Goal: Information Seeking & Learning: Learn about a topic

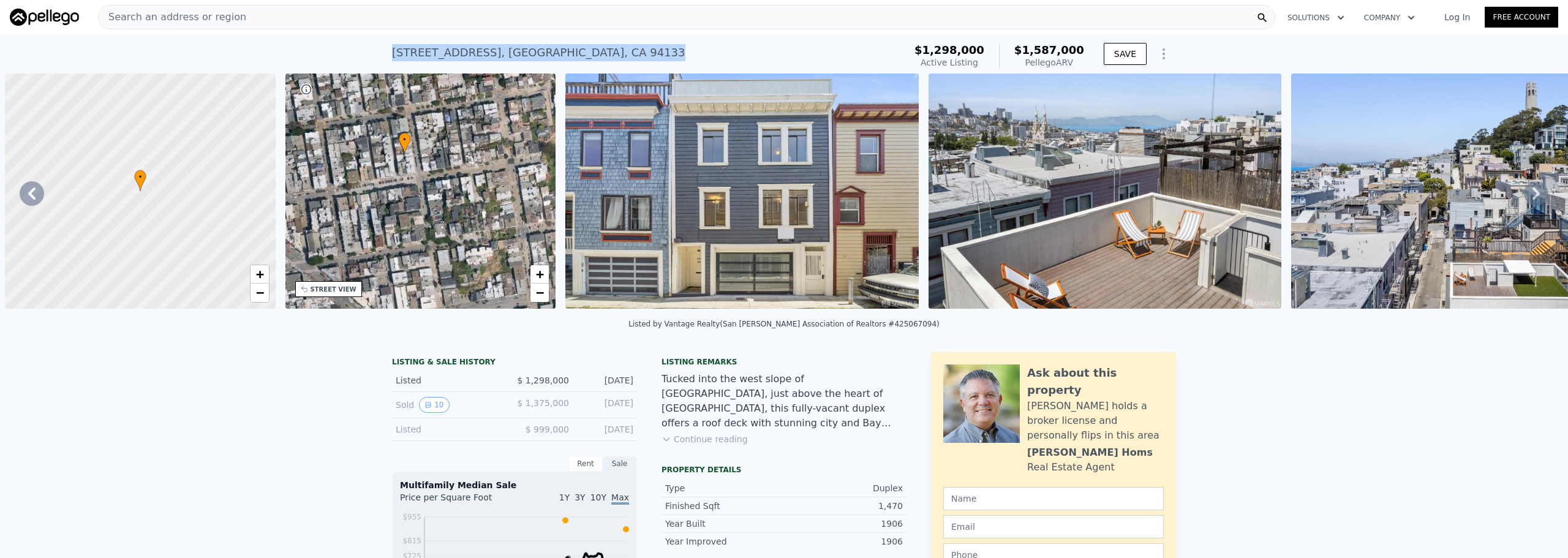
scroll to position [0, 285]
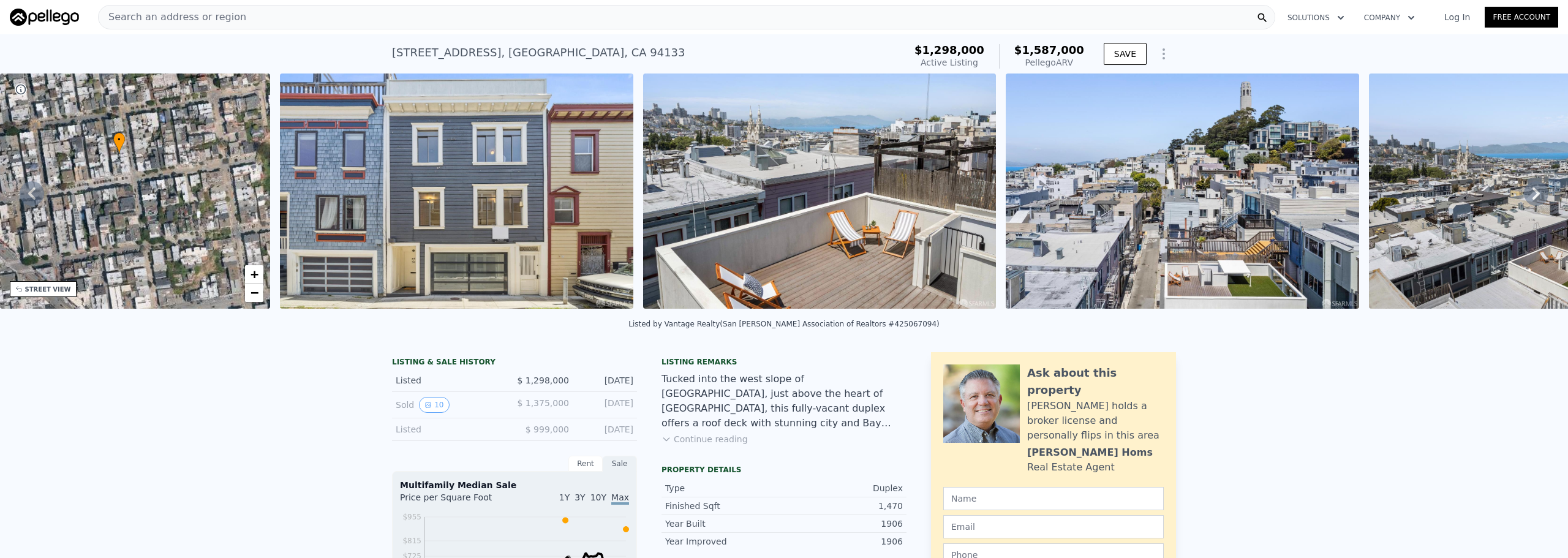
click at [442, 18] on div "Search an address or region" at bounding box center [686, 18] width 1177 height 25
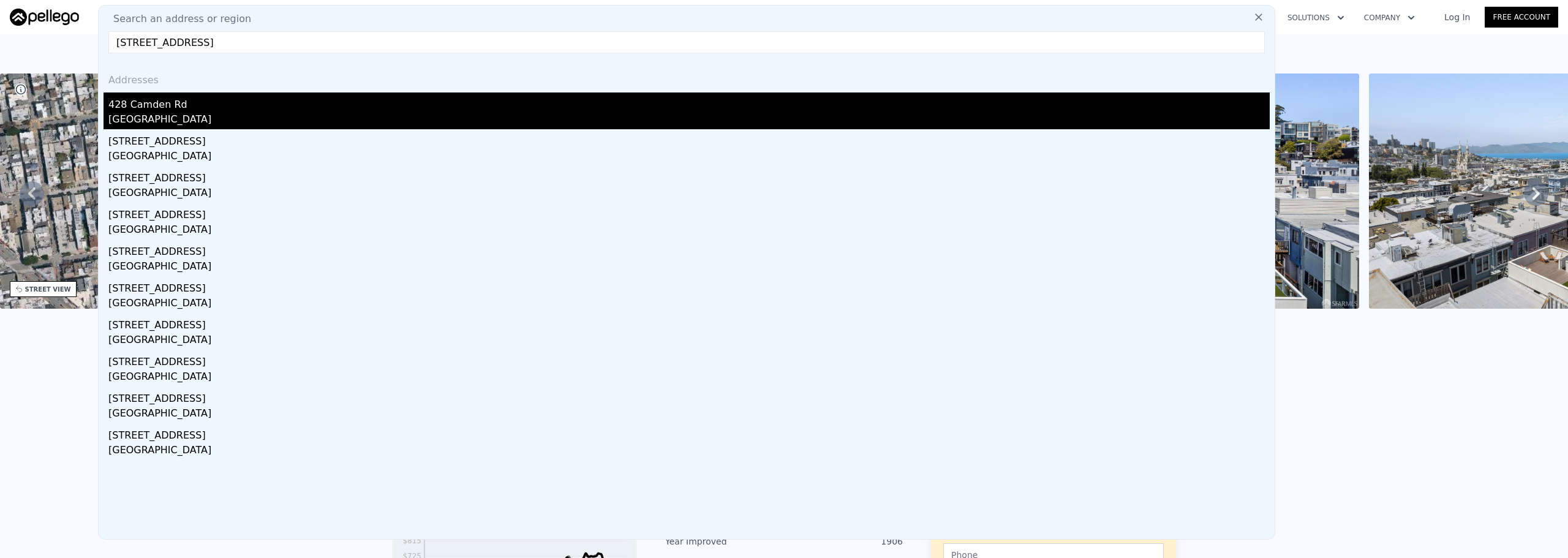
type input "[STREET_ADDRESS]"
click at [231, 118] on div "[GEOGRAPHIC_DATA]" at bounding box center [689, 121] width 1161 height 17
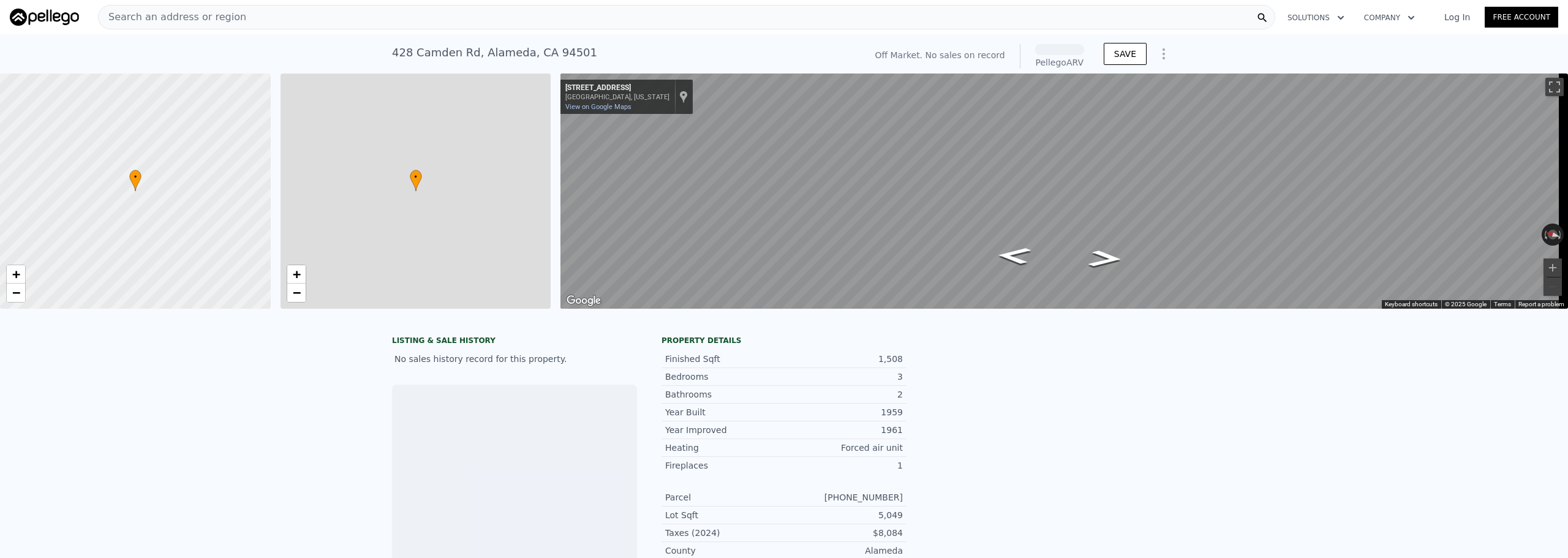
scroll to position [0, 5]
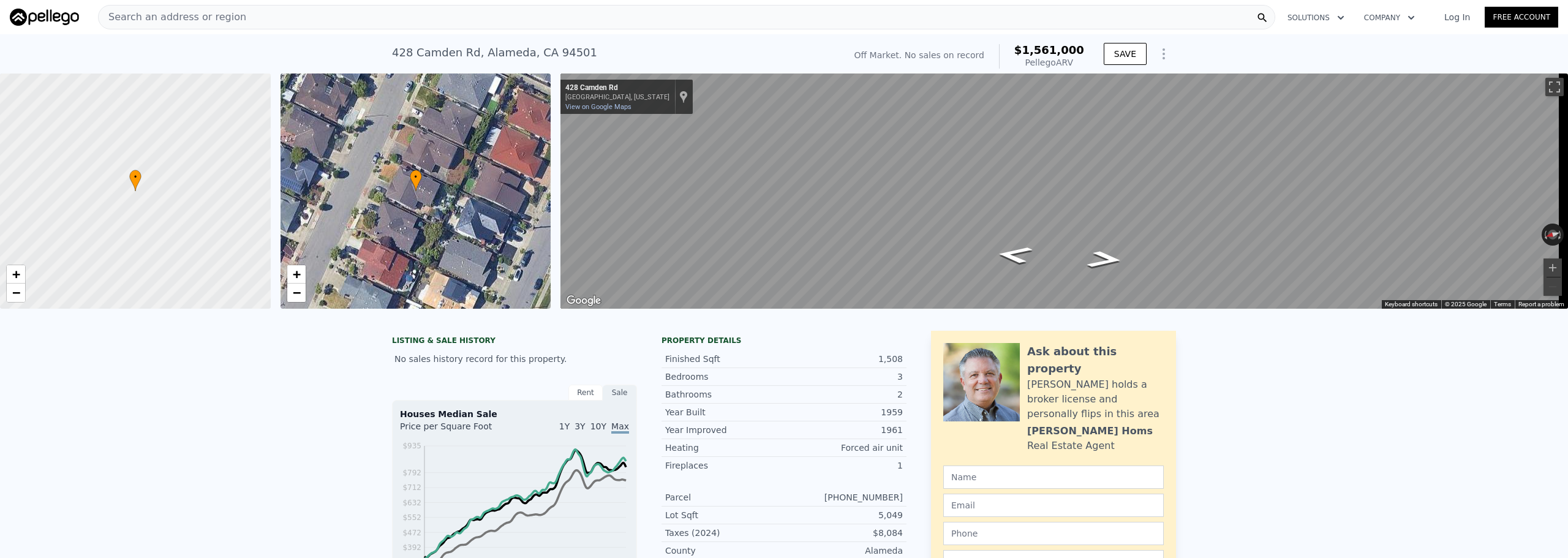
click at [233, 22] on div "Search an address or region" at bounding box center [686, 18] width 1177 height 25
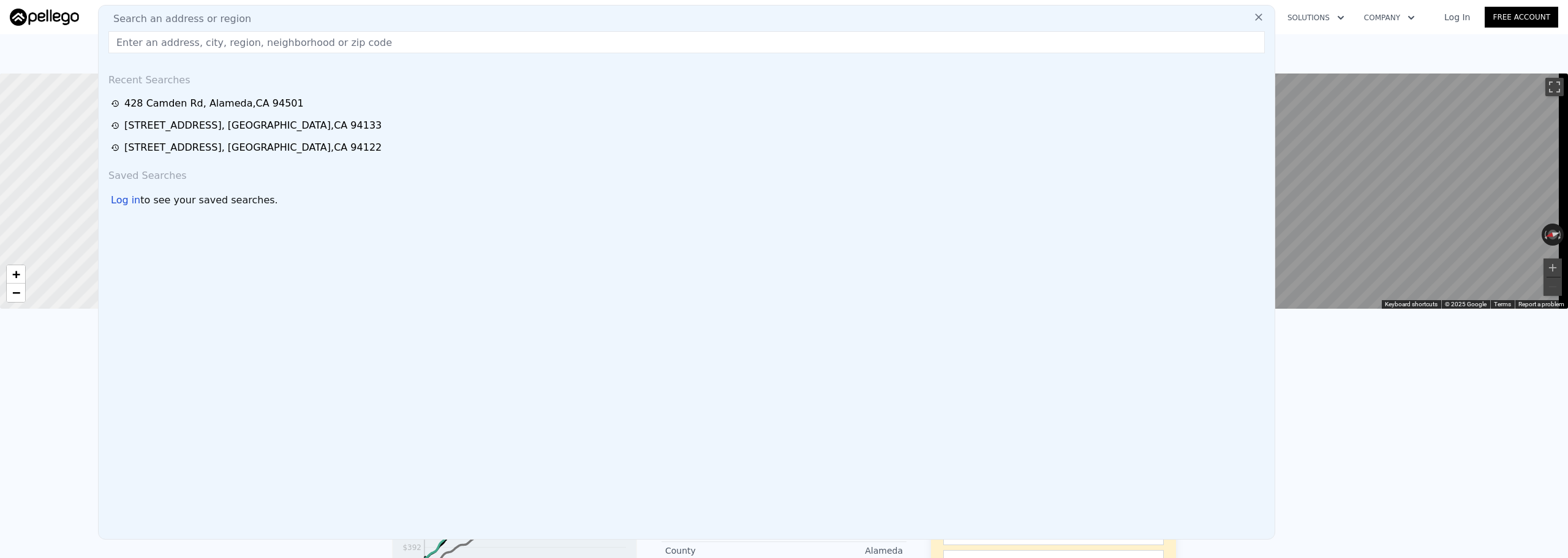
click at [268, 45] on input "text" at bounding box center [686, 42] width 1157 height 22
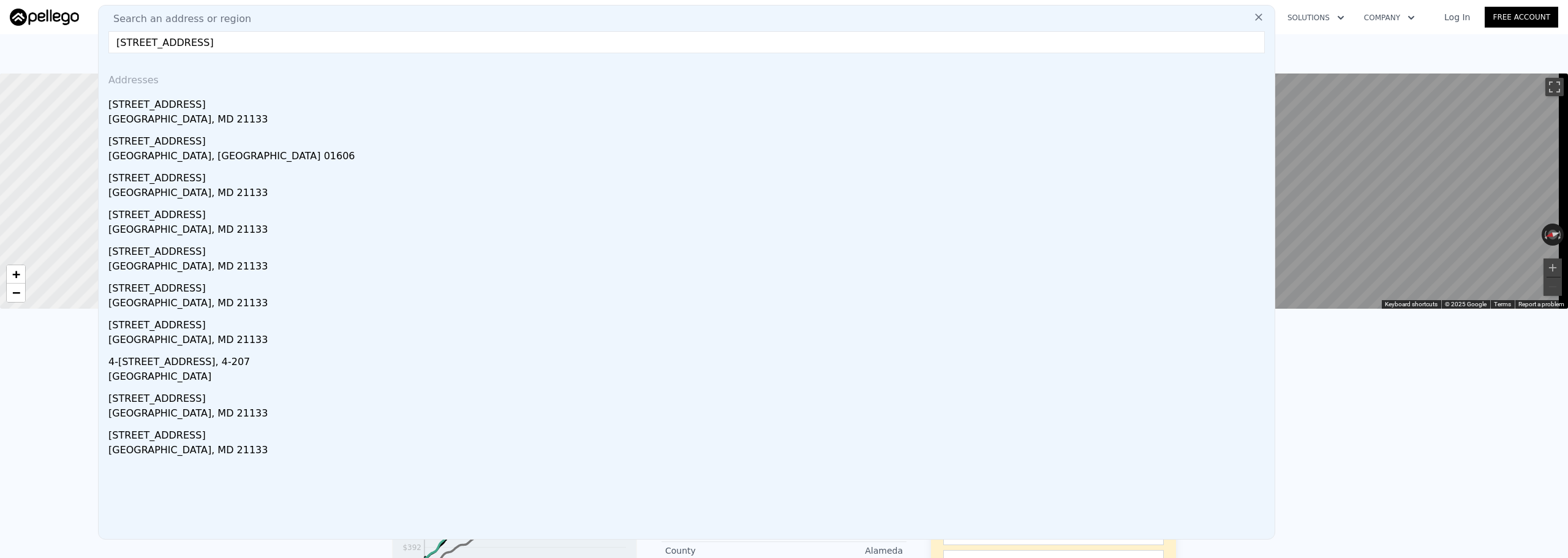
drag, startPoint x: 168, startPoint y: 44, endPoint x: 144, endPoint y: 42, distance: 24.1
click at [144, 42] on input "[STREET_ADDRESS]" at bounding box center [686, 42] width 1157 height 22
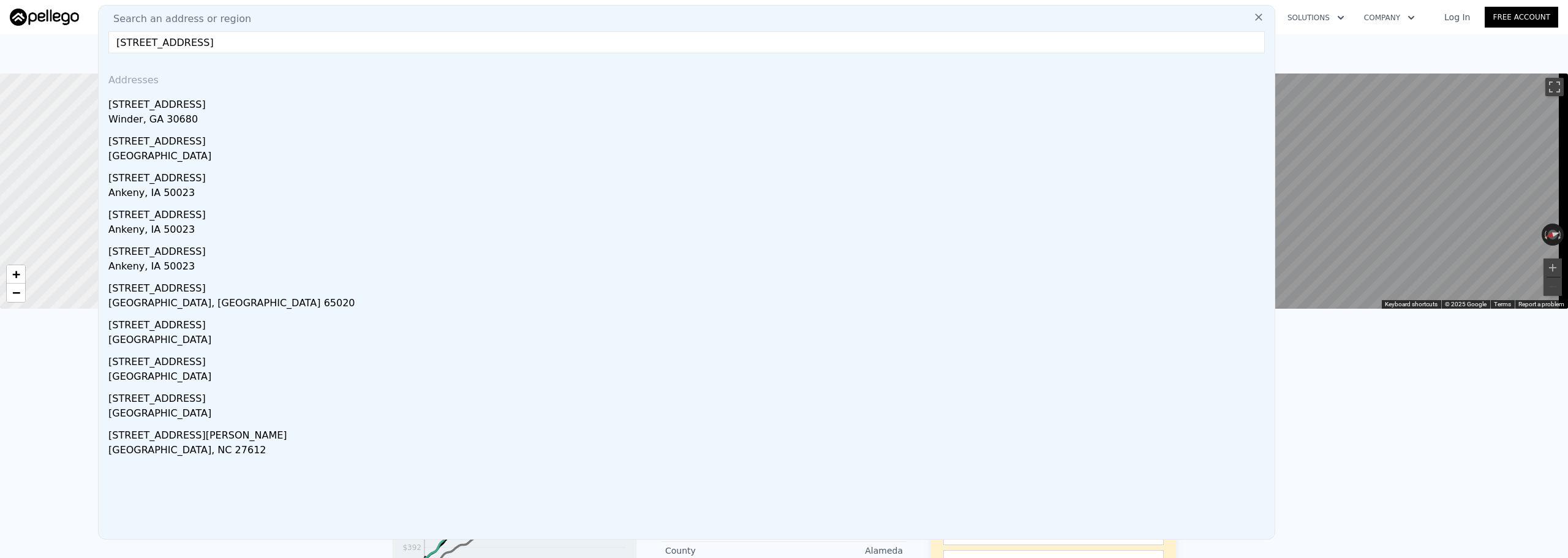
click at [219, 44] on input "[STREET_ADDRESS]" at bounding box center [686, 42] width 1157 height 22
click at [267, 45] on input "420 camden dr [PERSON_NAME]" at bounding box center [686, 42] width 1157 height 22
paste input "[GEOGRAPHIC_DATA]"
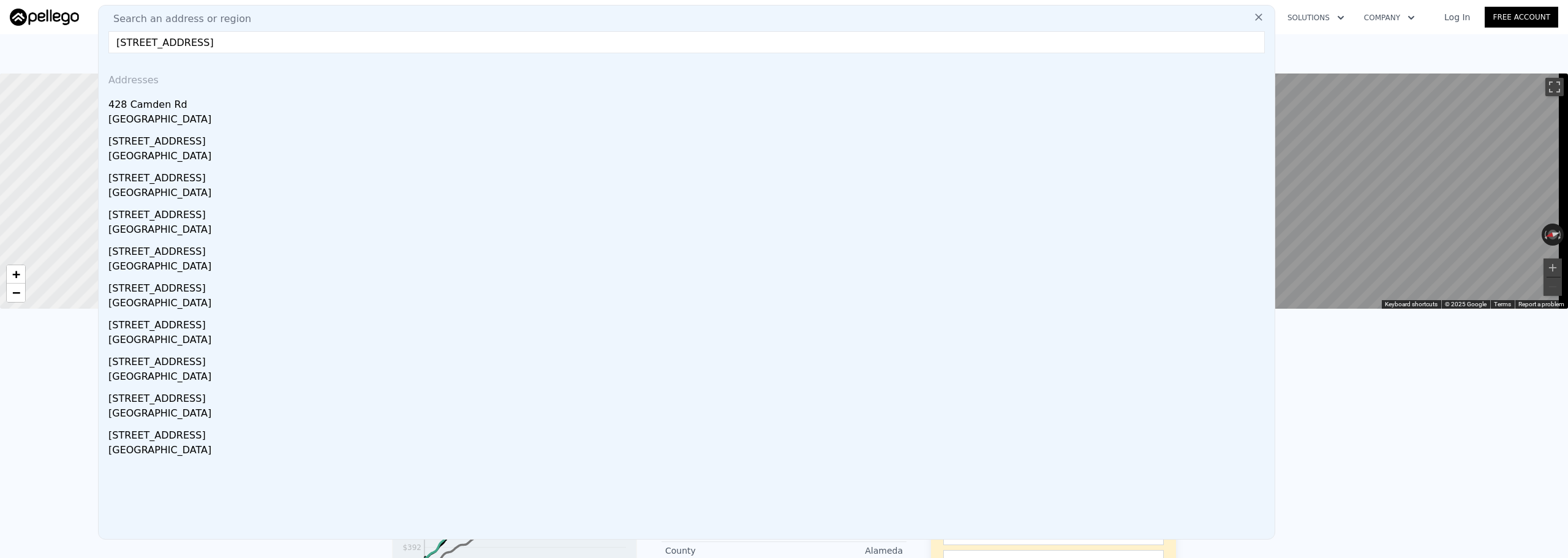
drag, startPoint x: 246, startPoint y: 42, endPoint x: 185, endPoint y: 41, distance: 61.0
click at [185, 41] on input "[STREET_ADDRESS]" at bounding box center [686, 42] width 1157 height 22
type input "[STREET_ADDRESS]"
click at [296, 147] on div "[STREET_ADDRESS]" at bounding box center [689, 139] width 1161 height 20
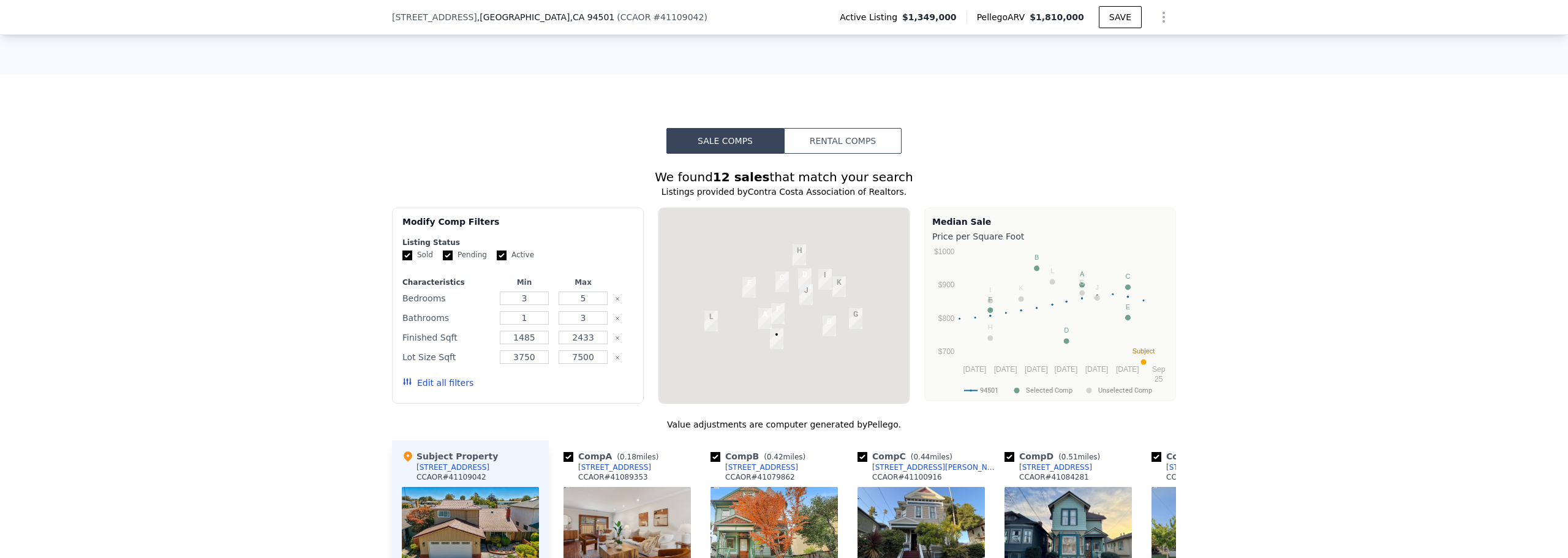
scroll to position [915, 0]
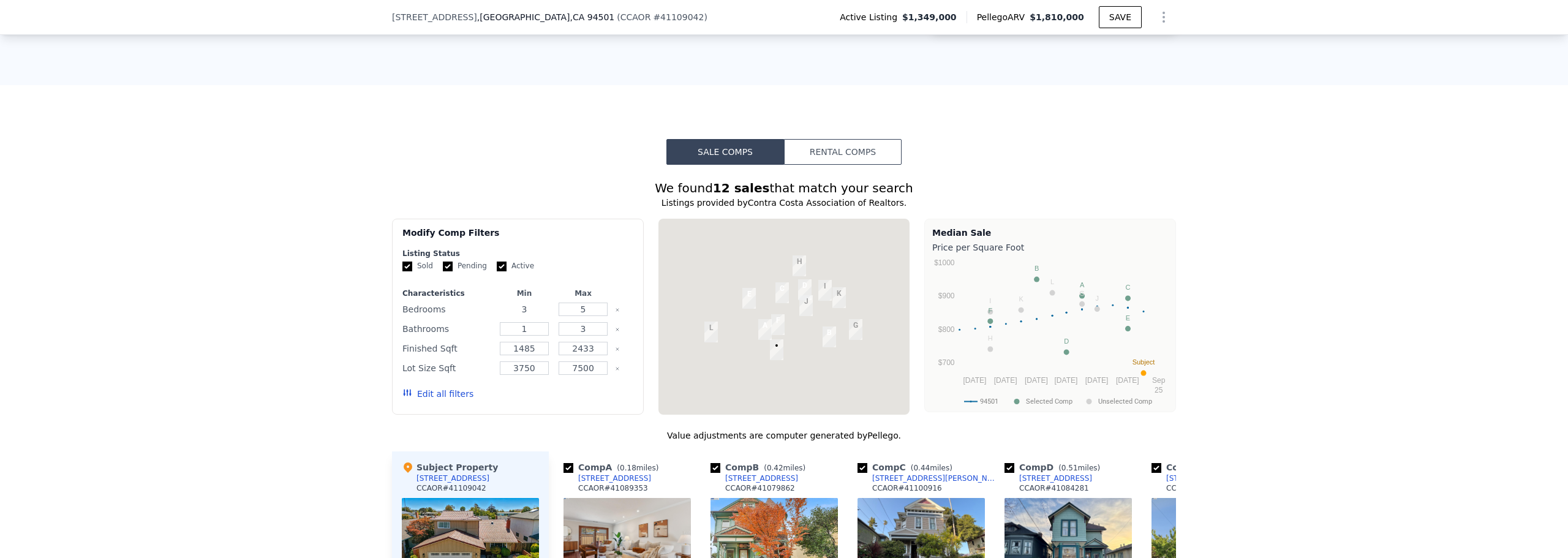
drag, startPoint x: 529, startPoint y: 318, endPoint x: 488, endPoint y: 319, distance: 41.0
click at [498, 318] on div "3" at bounding box center [524, 310] width 54 height 17
type input "4"
drag, startPoint x: 526, startPoint y: 336, endPoint x: 504, endPoint y: 335, distance: 22.0
click at [504, 335] on input "1" at bounding box center [524, 329] width 48 height 14
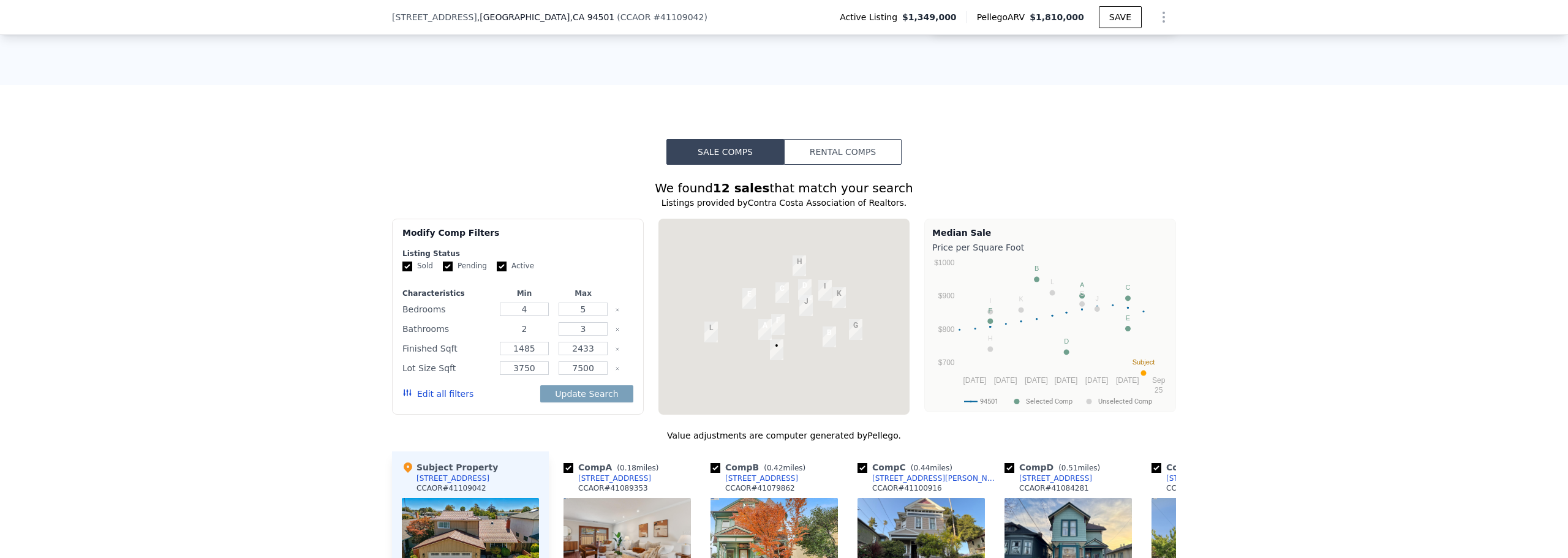
type input "2"
click at [436, 400] on button "Edit all filters" at bounding box center [438, 394] width 71 height 12
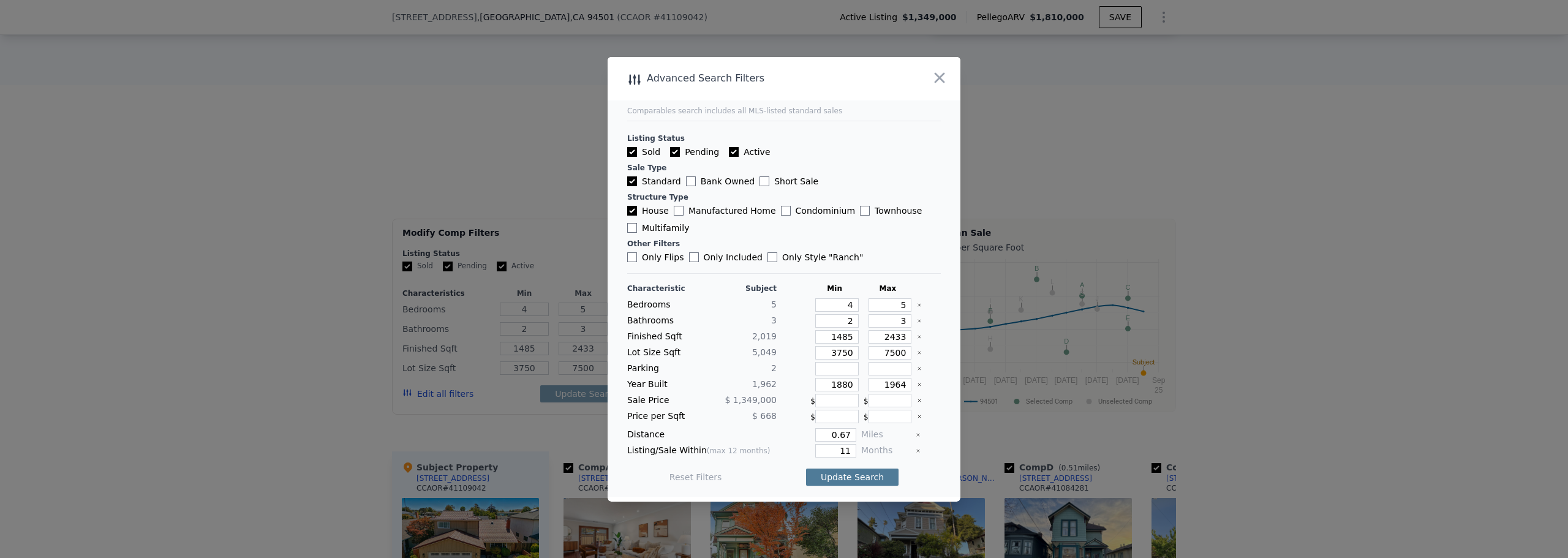
click at [844, 480] on button "Update Search" at bounding box center [852, 478] width 93 height 17
checkbox input "false"
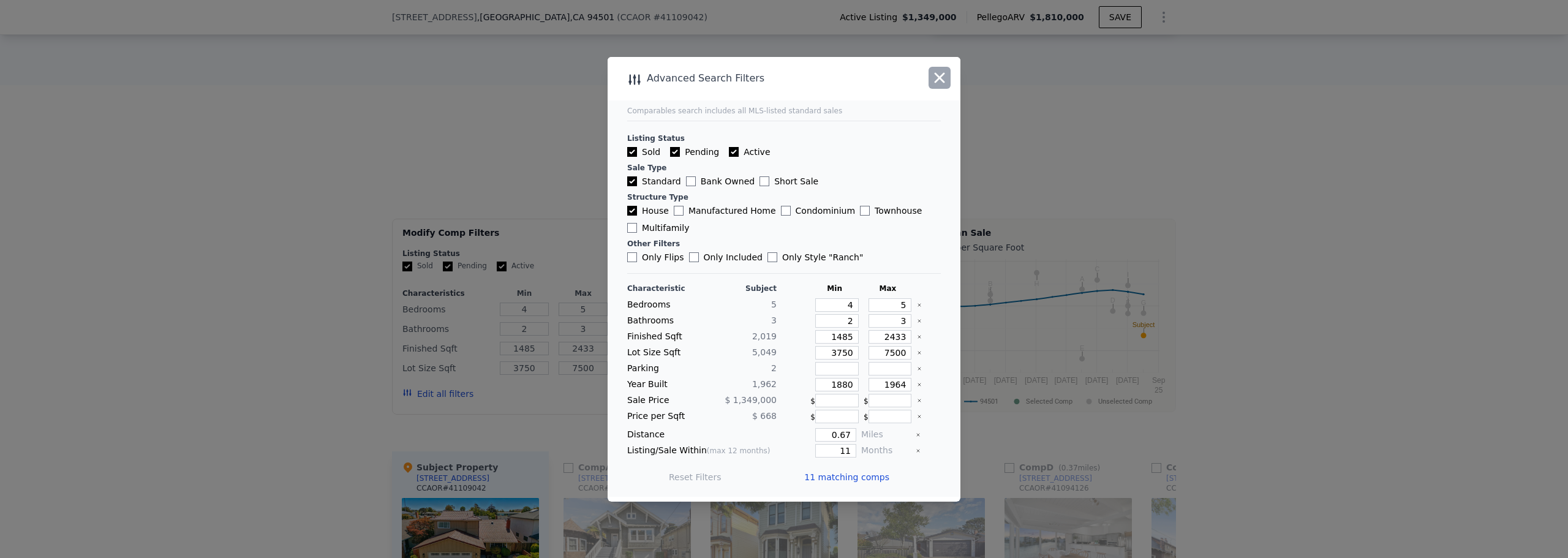
click at [942, 74] on icon "button" at bounding box center [940, 78] width 10 height 10
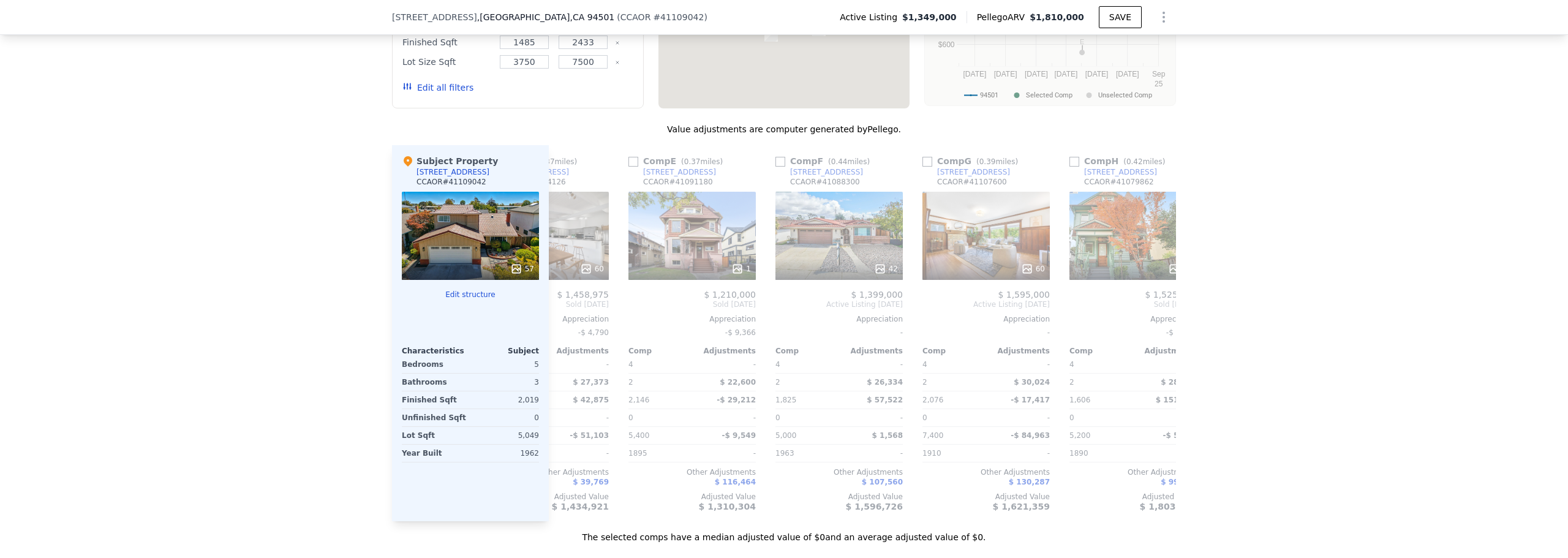
scroll to position [0, 628]
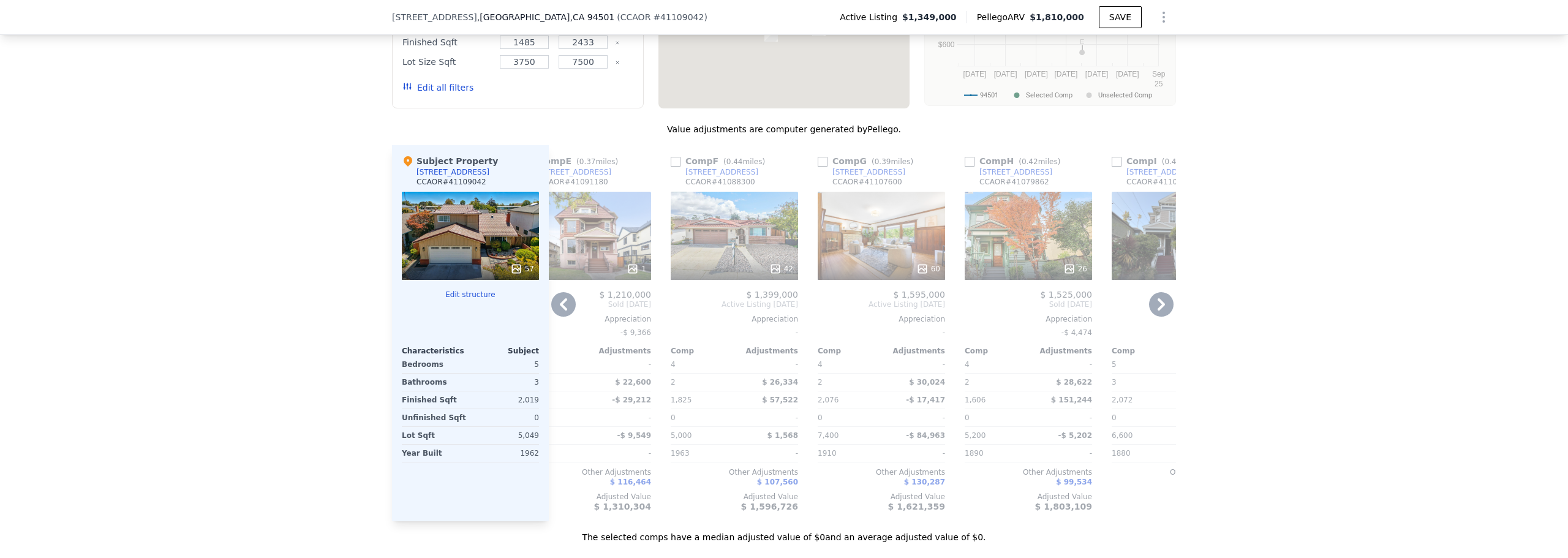
click at [853, 245] on div "60" at bounding box center [881, 236] width 127 height 88
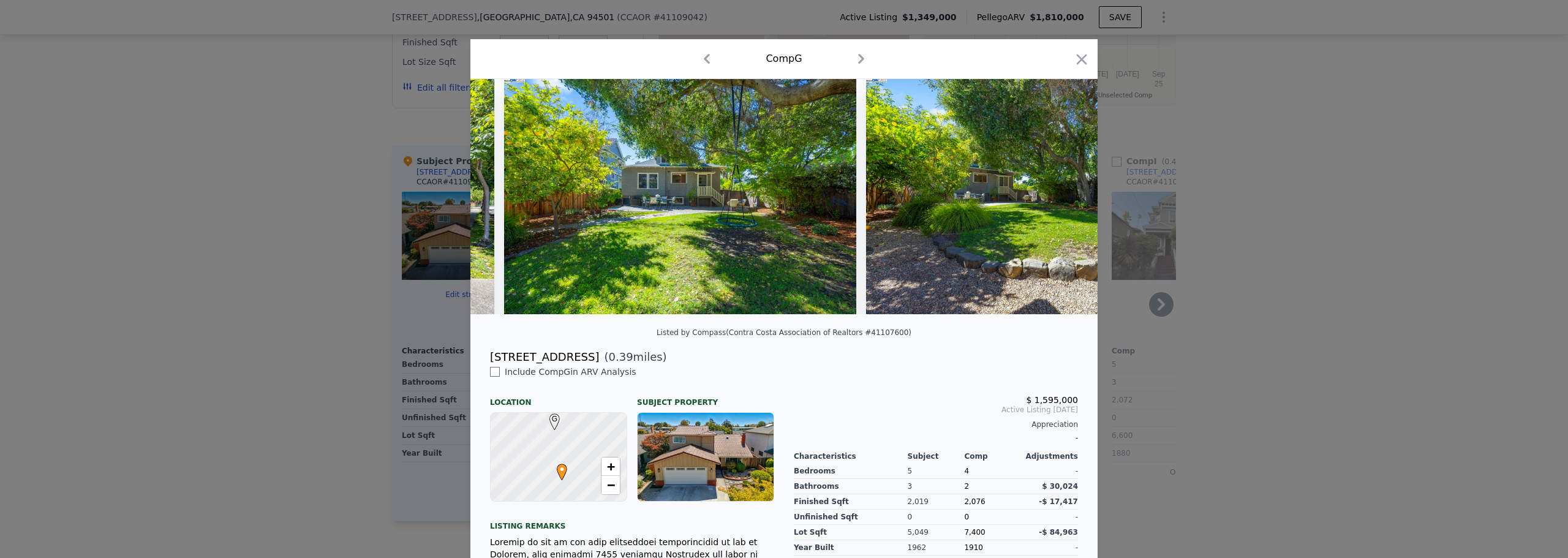
click at [1077, 57] on icon "button" at bounding box center [1082, 59] width 10 height 10
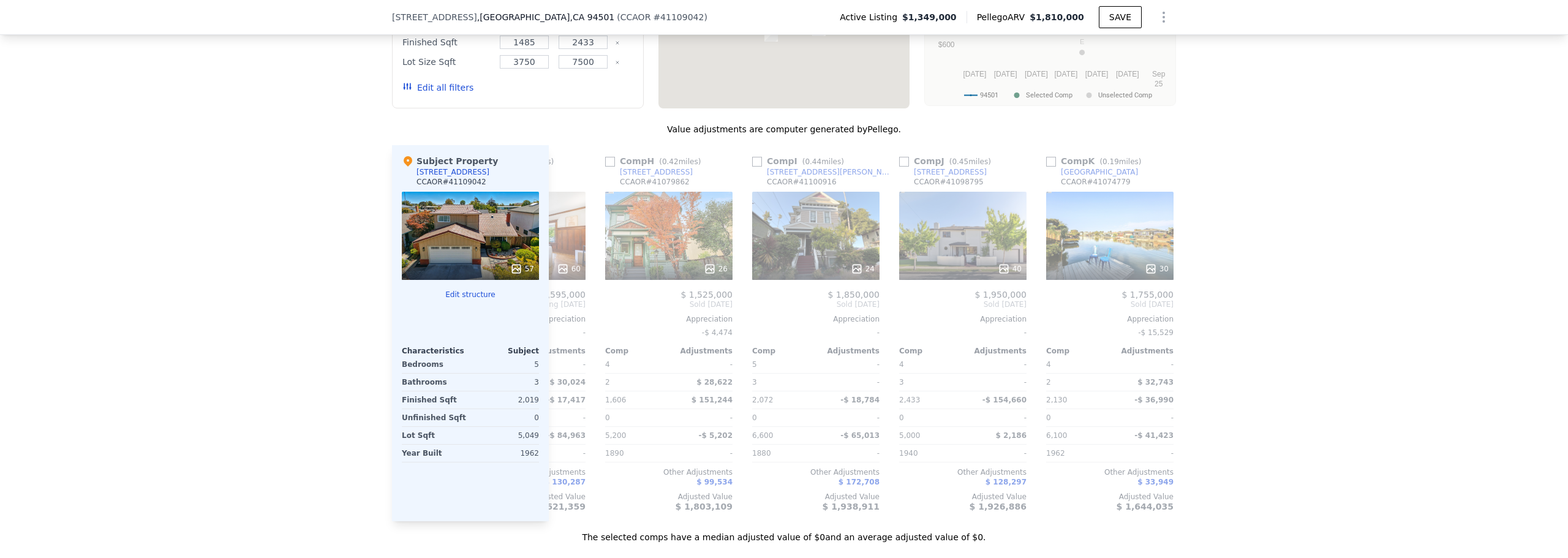
scroll to position [0, 1019]
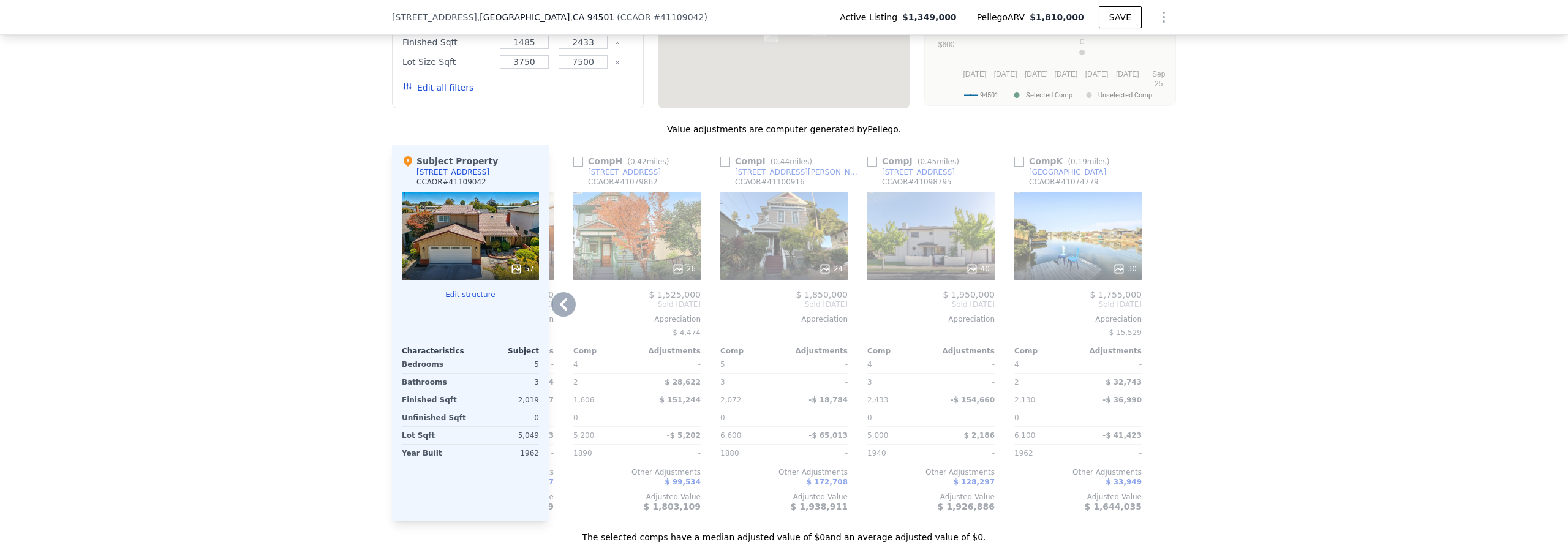
click at [924, 252] on div "40" at bounding box center [931, 236] width 127 height 88
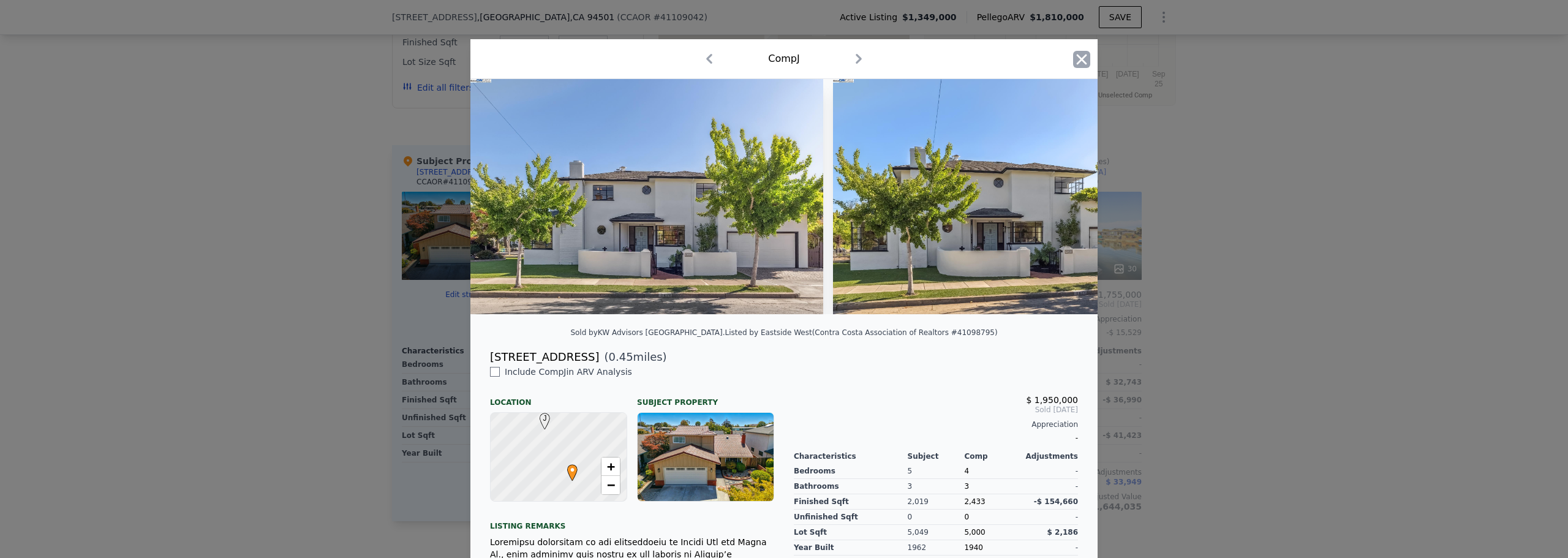
click at [1073, 56] on icon "button" at bounding box center [1081, 59] width 17 height 17
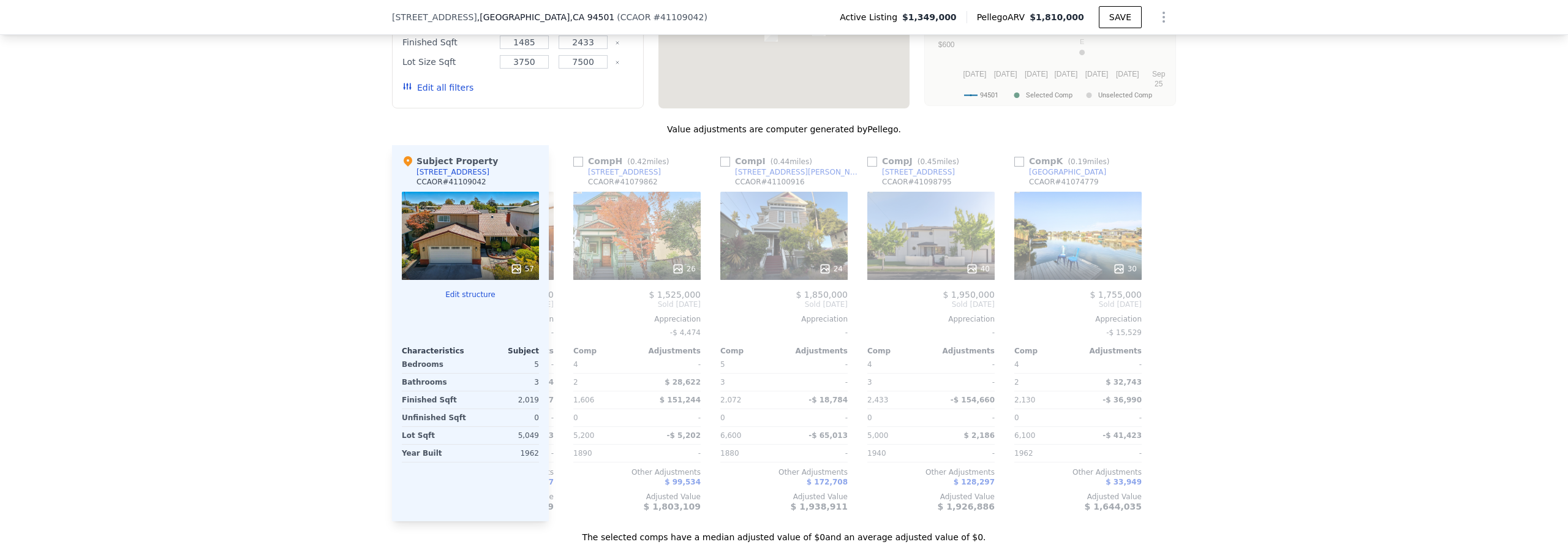
click at [1281, 196] on div "We found 11 sales that match your search Listings provided by Contra Costa Asso…" at bounding box center [784, 201] width 1568 height 685
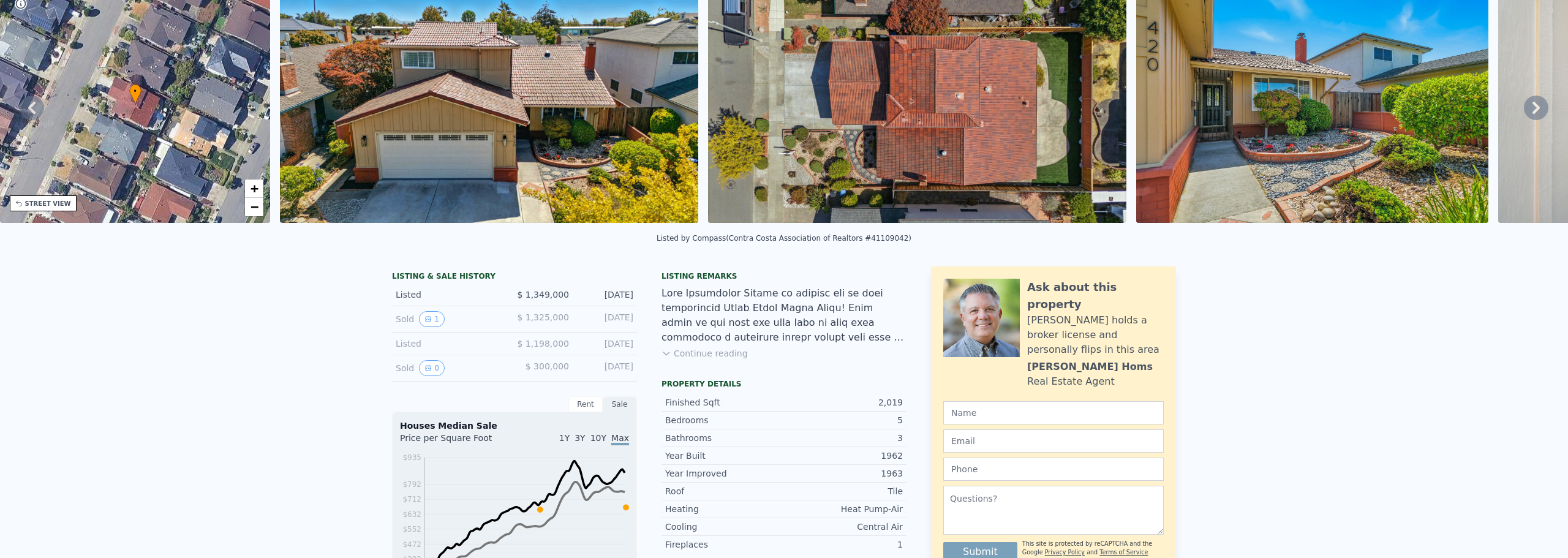
scroll to position [5, 0]
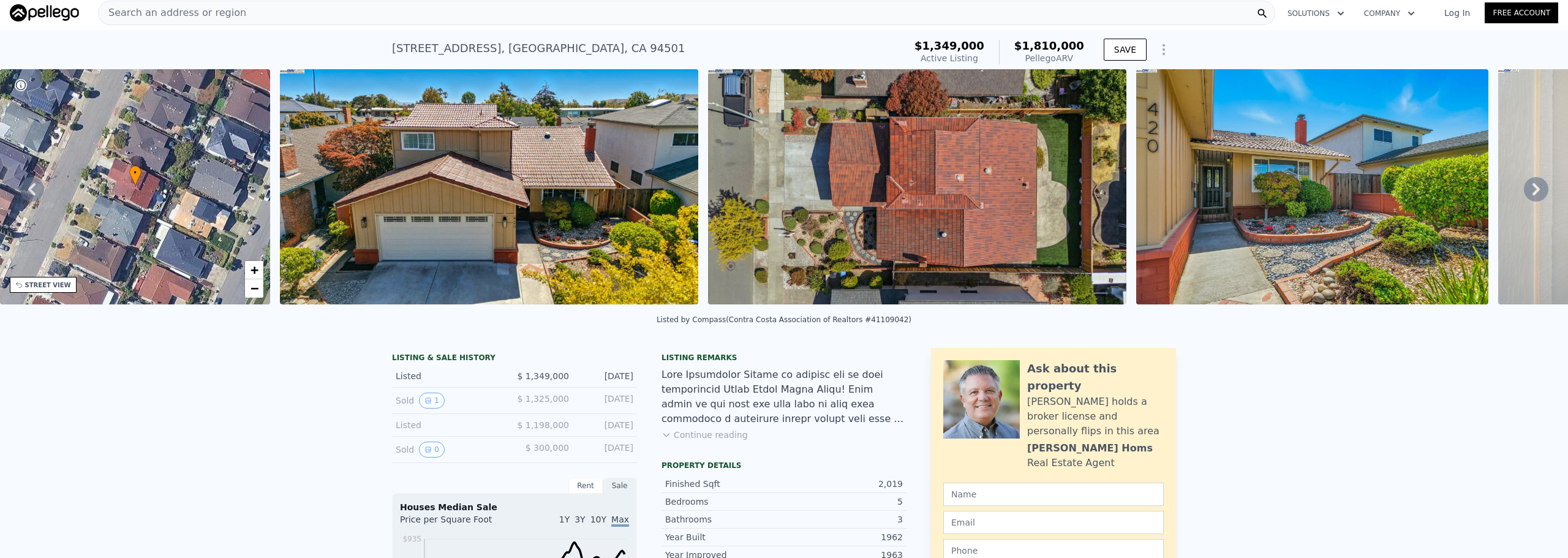
click at [534, 22] on div "Search an address or region" at bounding box center [686, 13] width 1177 height 25
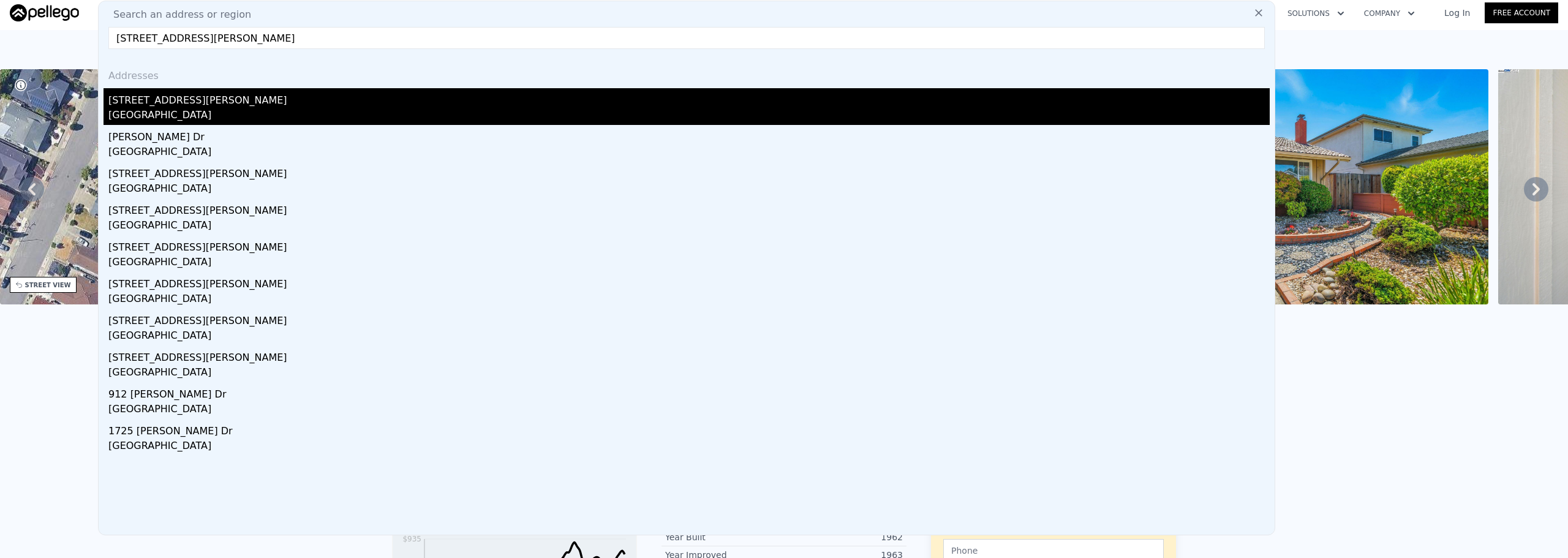
type input "[STREET_ADDRESS][PERSON_NAME]"
click at [230, 107] on div "[STREET_ADDRESS][PERSON_NAME]" at bounding box center [689, 98] width 1161 height 20
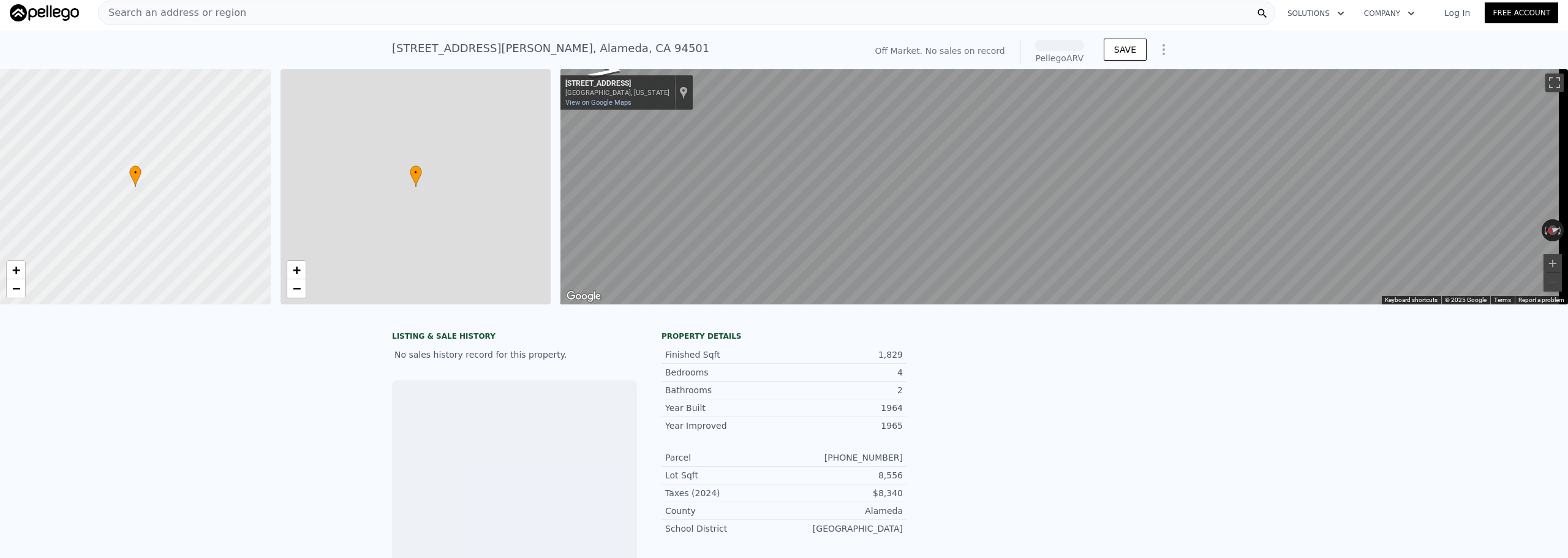
scroll to position [0, 5]
